Goal: Task Accomplishment & Management: Use online tool/utility

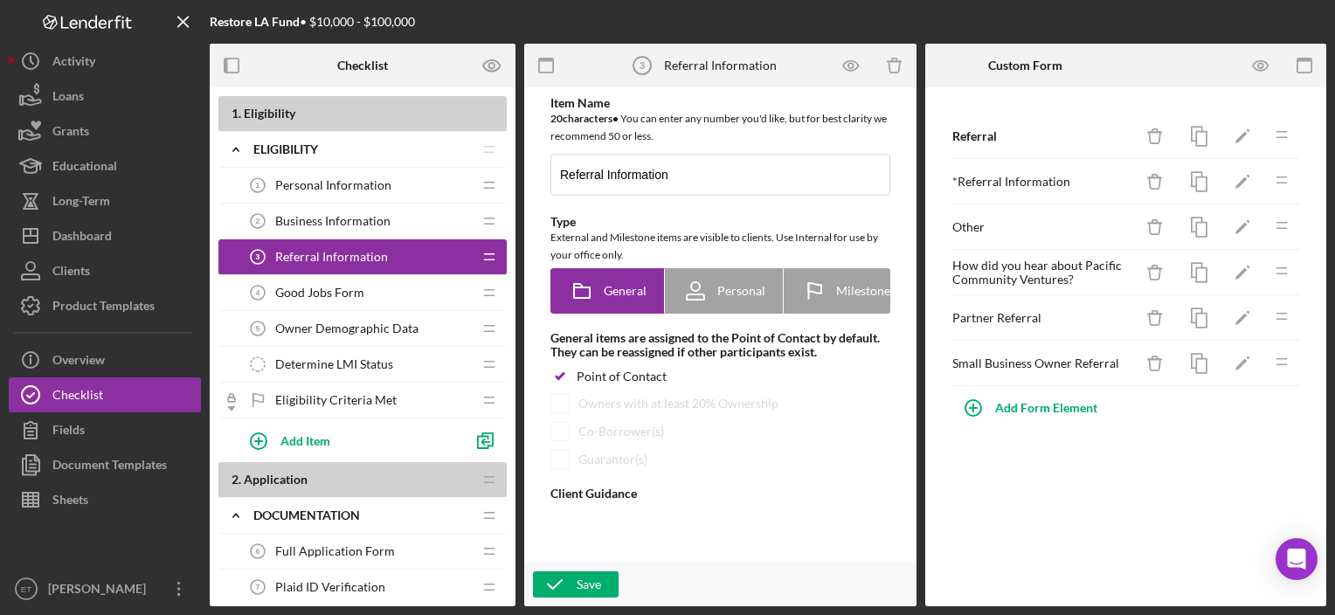
type textarea "<div>Please list all referral sources</div> <div>&nbsp;</div> <div>(Please sele…"
